Goal: Contribute content

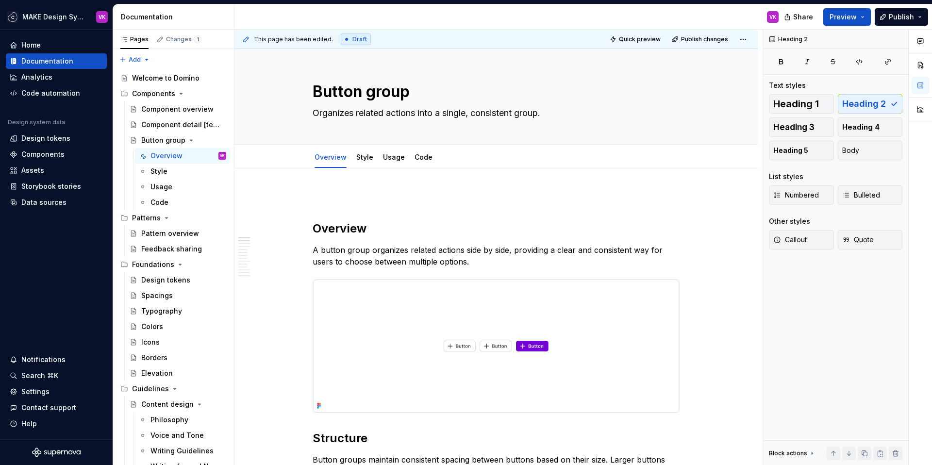
type textarea "*"
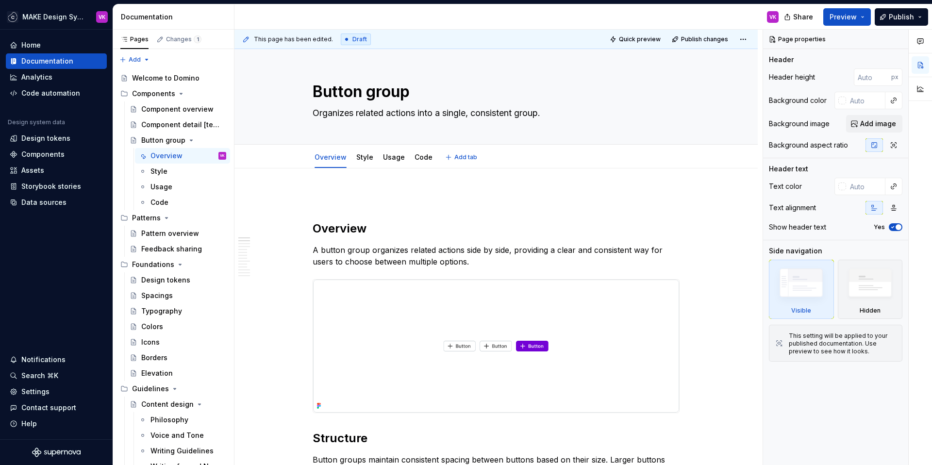
scroll to position [12, 0]
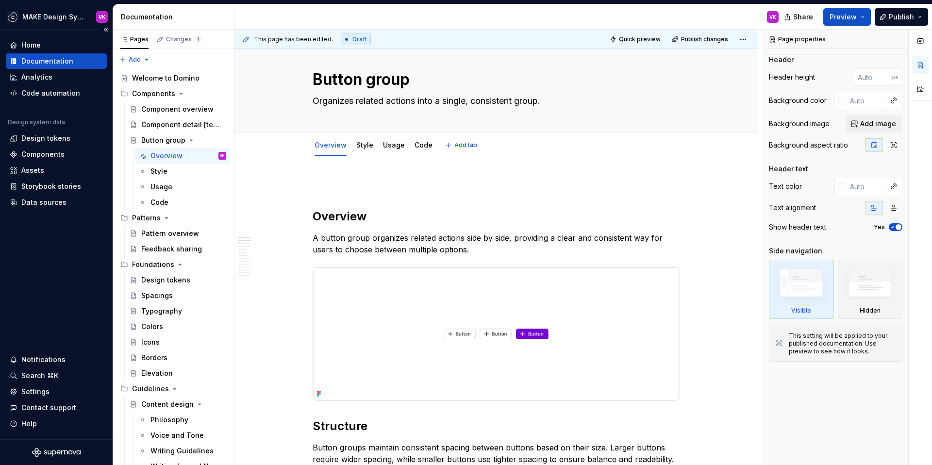
type textarea "*"
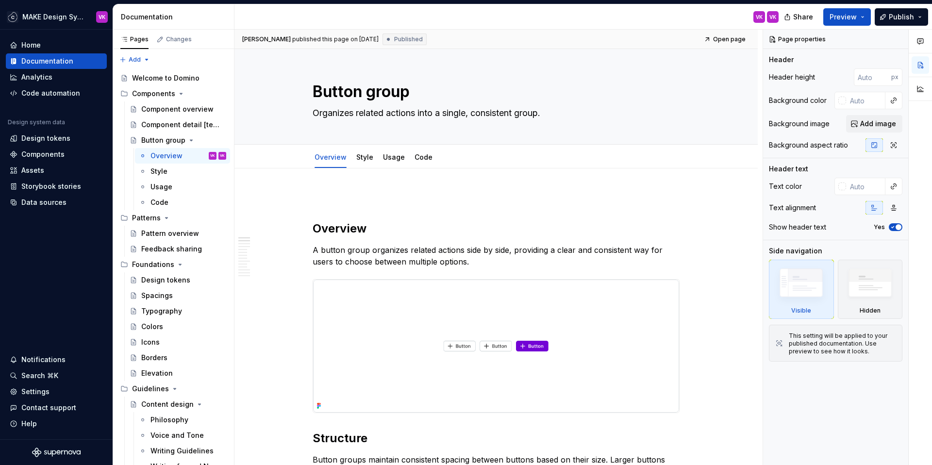
type textarea "*"
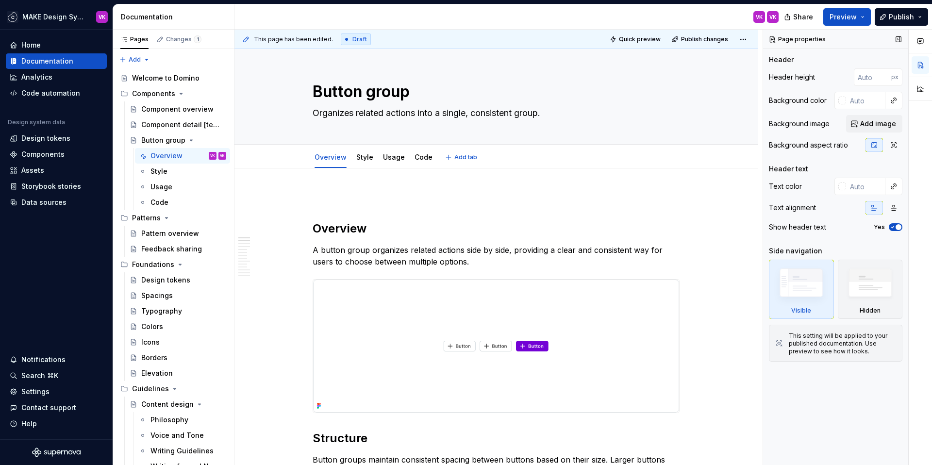
type textarea "*"
